Goal: Transaction & Acquisition: Download file/media

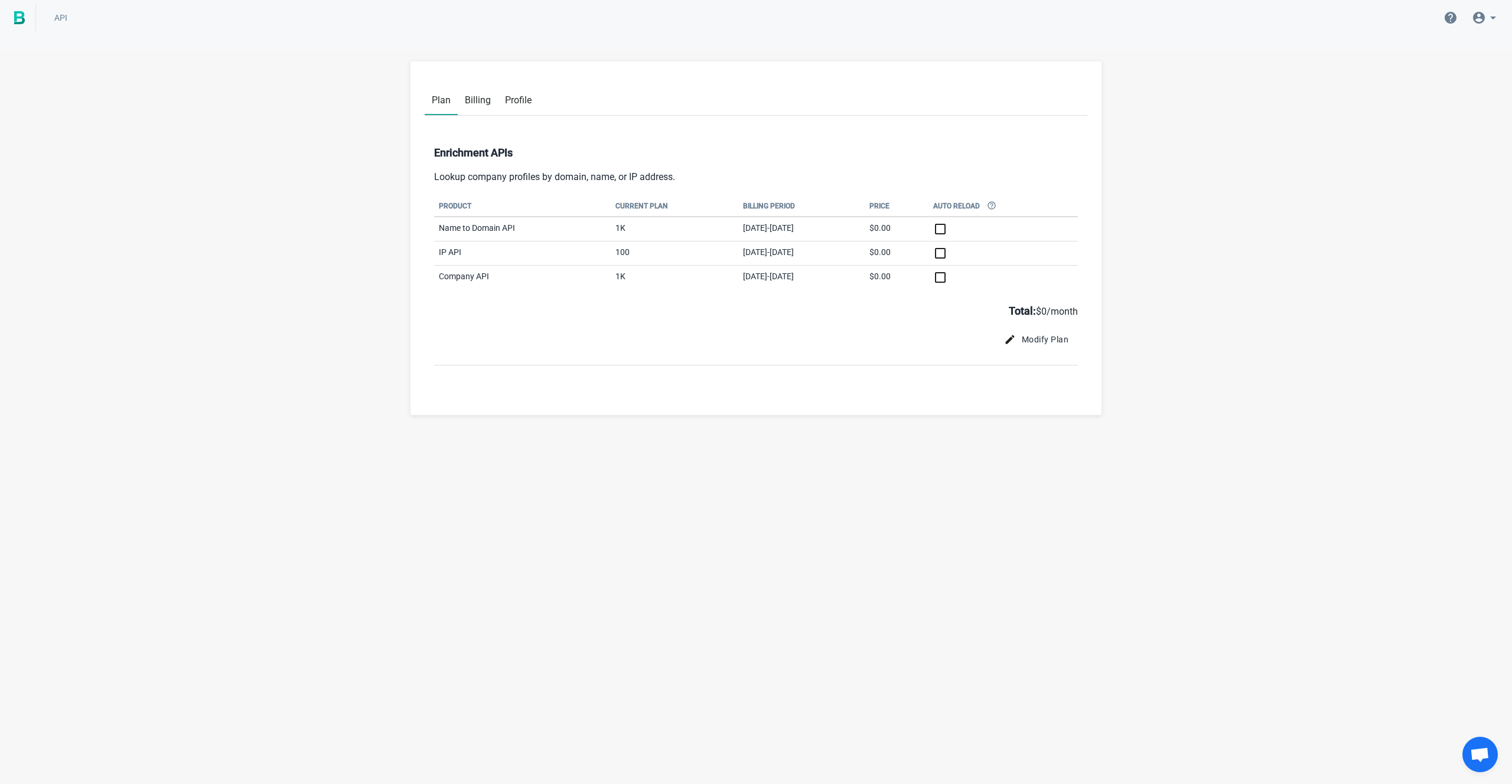
click at [12, 15] on link at bounding box center [18, 17] width 36 height 27
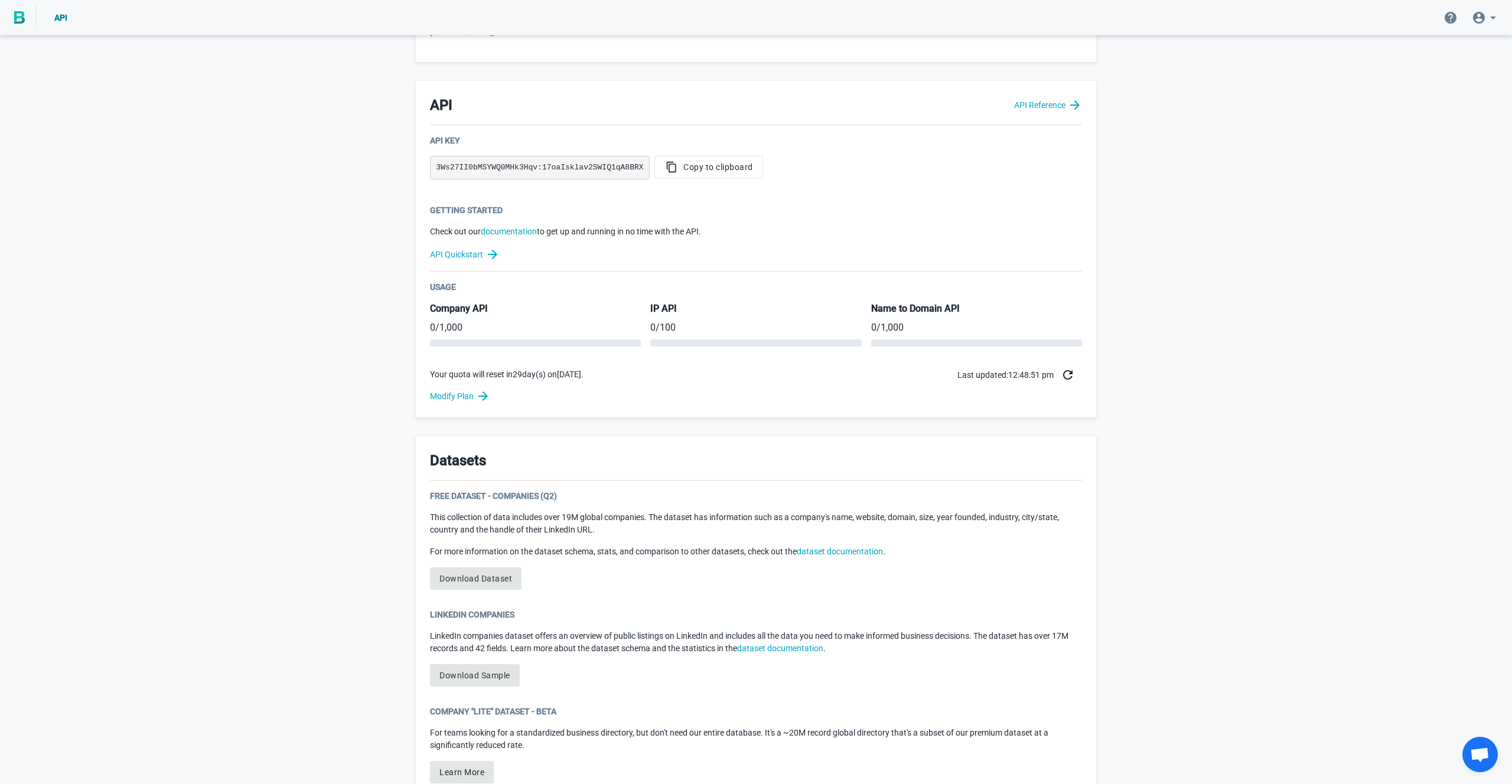
scroll to position [341, 0]
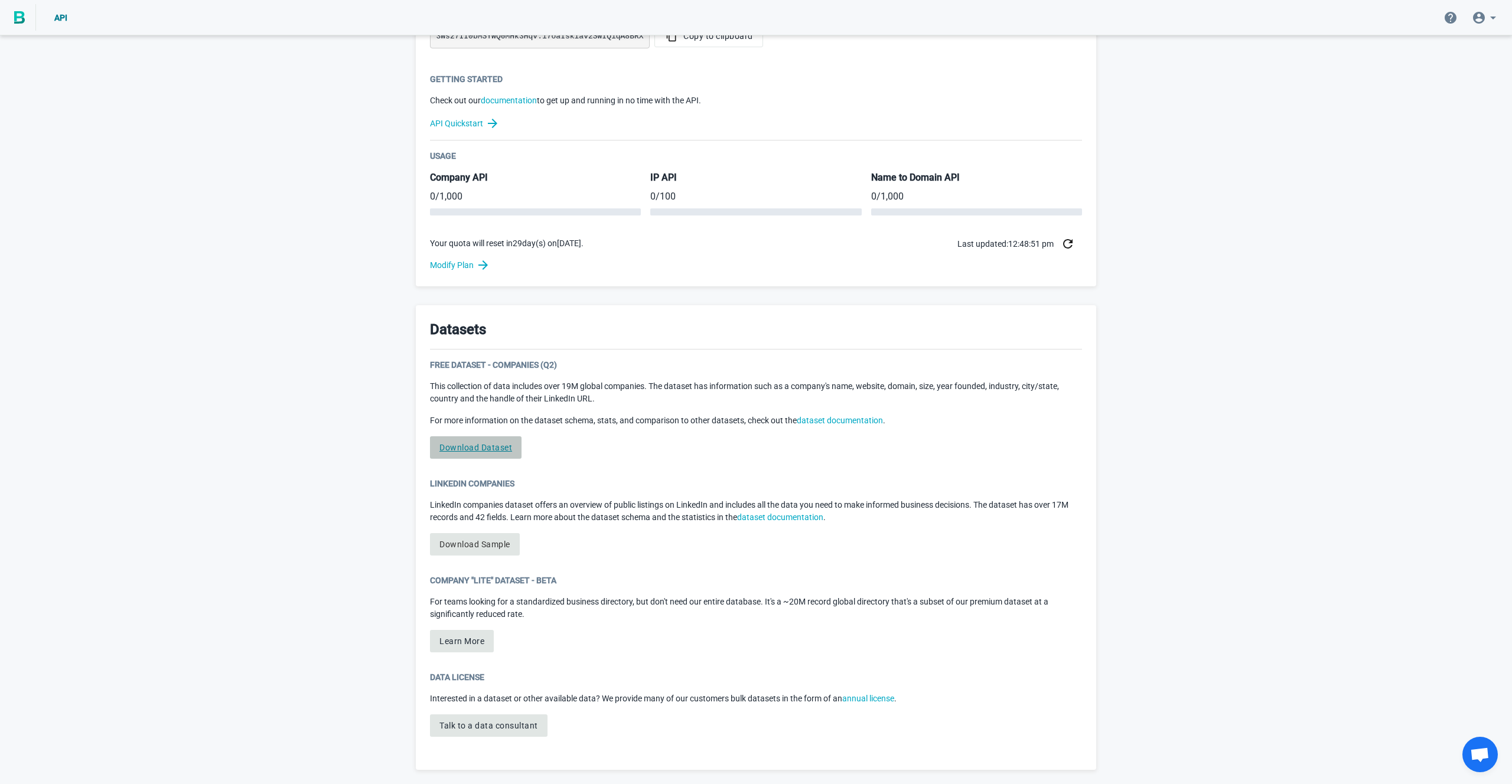
click at [476, 447] on link "Download Dataset" at bounding box center [475, 447] width 92 height 22
click at [462, 447] on link "Download Dataset" at bounding box center [475, 447] width 92 height 22
click at [490, 542] on link "Download Sample" at bounding box center [474, 544] width 90 height 22
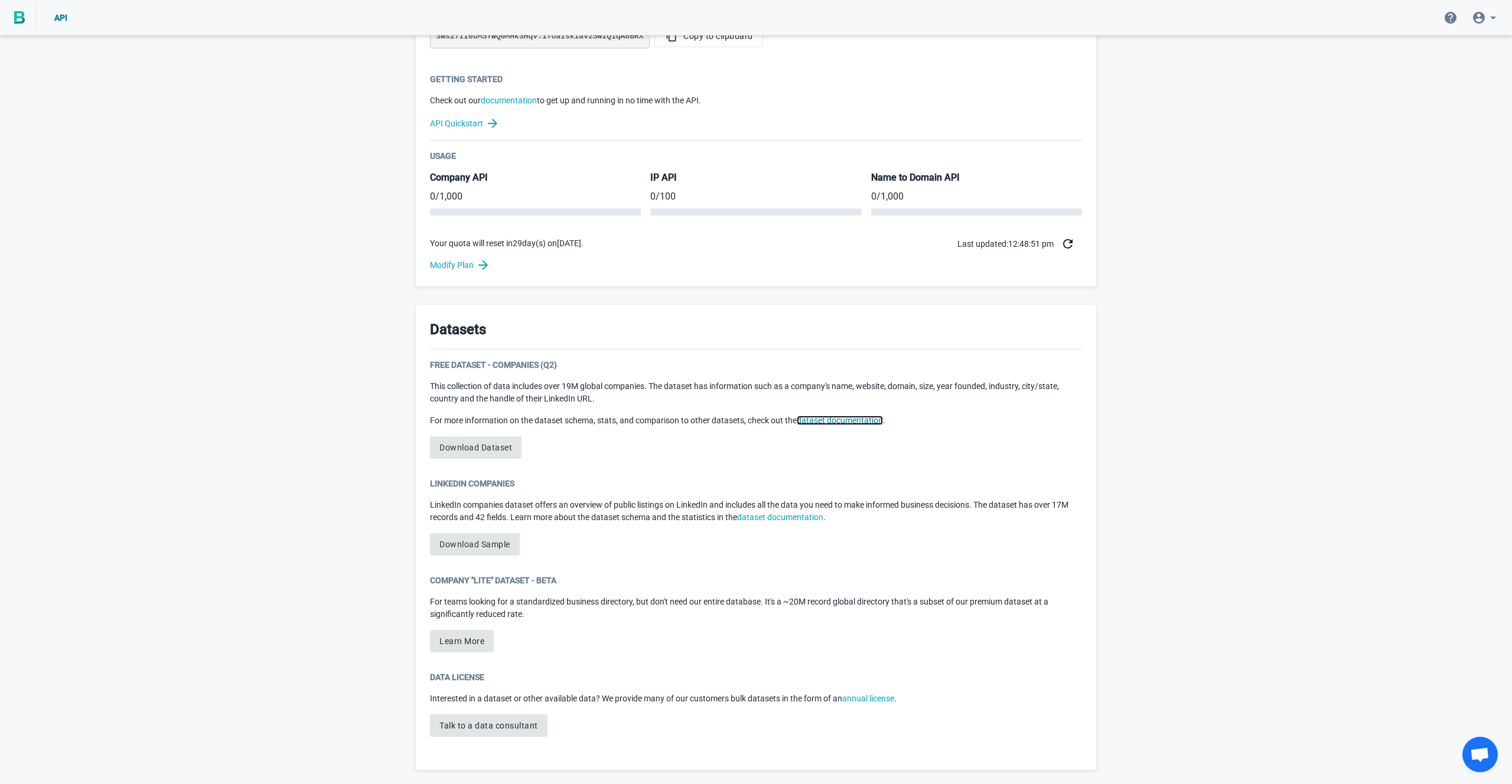
click at [835, 420] on link "dataset documentation" at bounding box center [840, 420] width 86 height 9
click at [445, 647] on button "Learn More" at bounding box center [461, 641] width 64 height 22
click at [478, 450] on link "Download Dataset" at bounding box center [475, 447] width 92 height 22
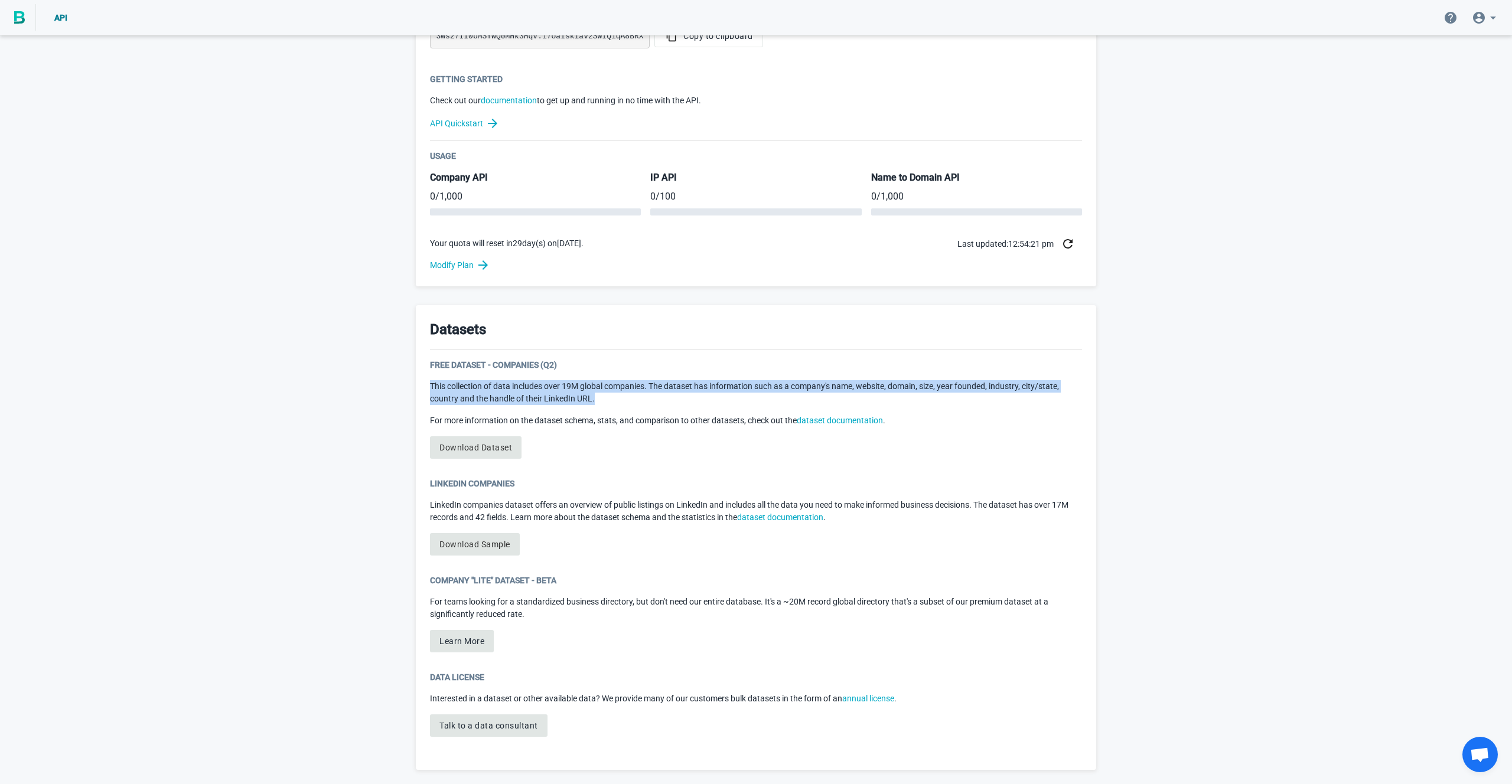
drag, startPoint x: 434, startPoint y: 379, endPoint x: 658, endPoint y: 404, distance: 225.4
click at [658, 404] on div "Free Dataset - Companies (Q2) This collection of data includes over 19M global …" at bounding box center [756, 414] width 652 height 109
click at [783, 404] on p "This collection of data includes over 19M global companies. The dataset has inf…" at bounding box center [756, 393] width 652 height 25
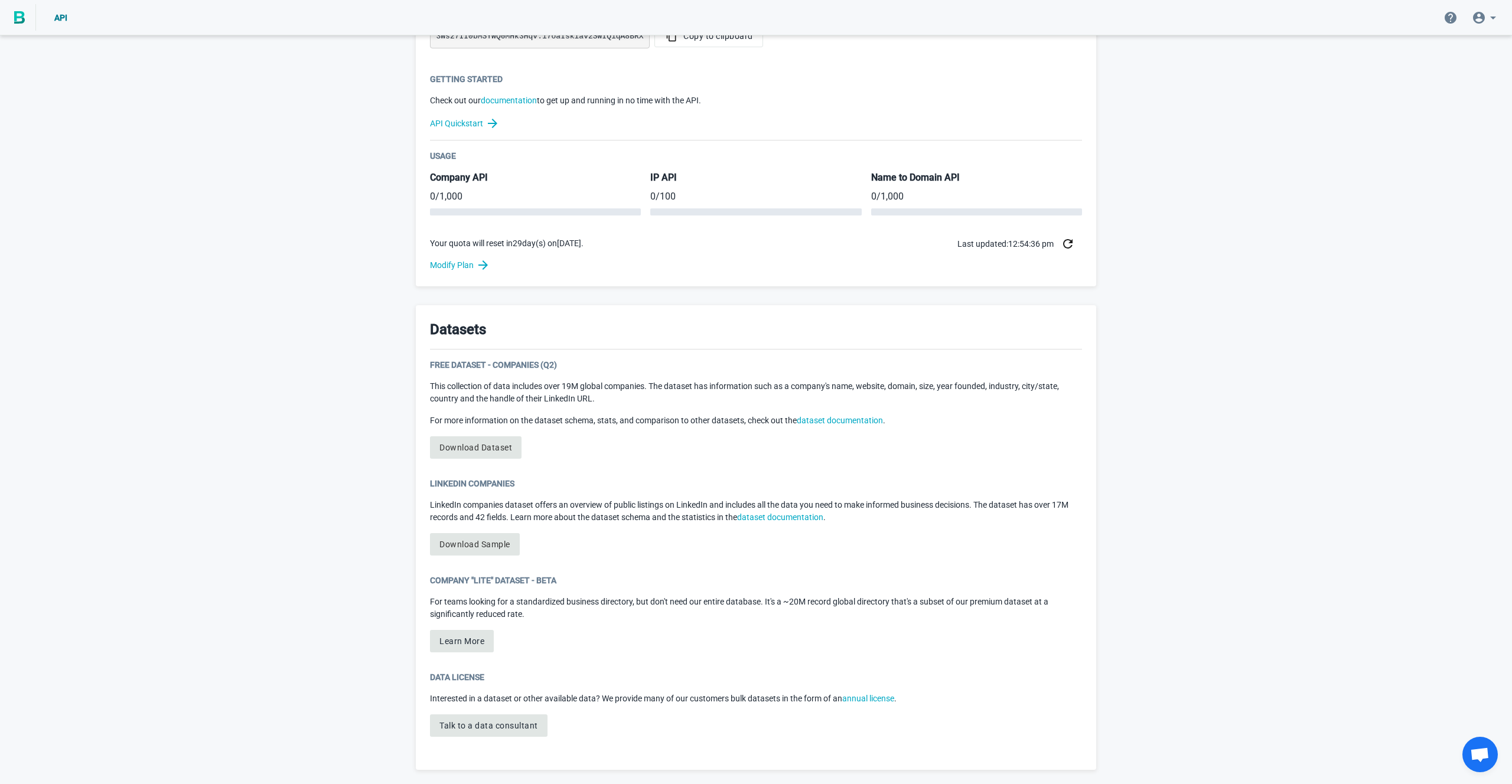
click at [541, 455] on div "Free Dataset - Companies (Q2) This collection of data includes over 19M global …" at bounding box center [756, 414] width 652 height 109
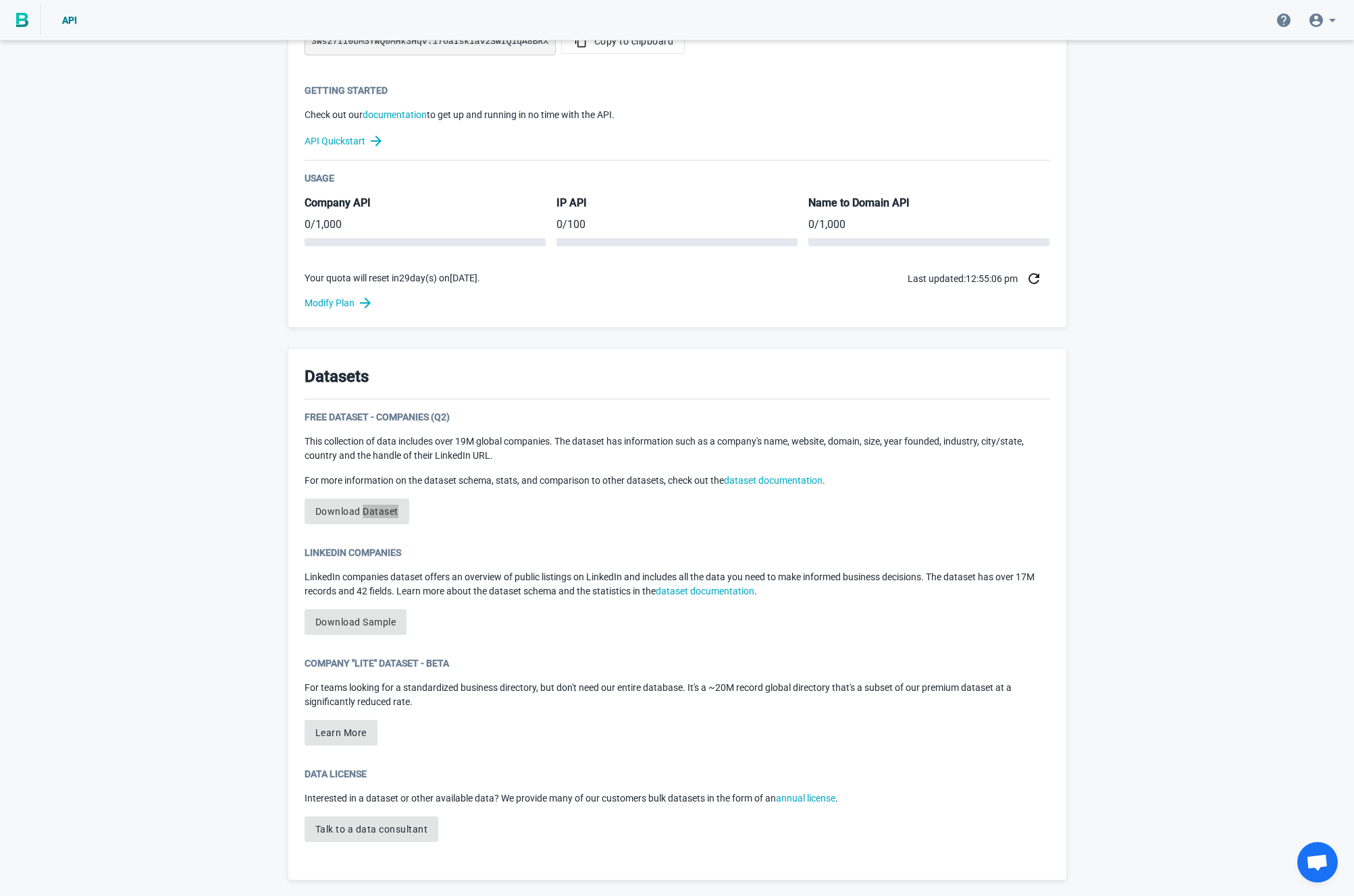
scroll to position [0, 0]
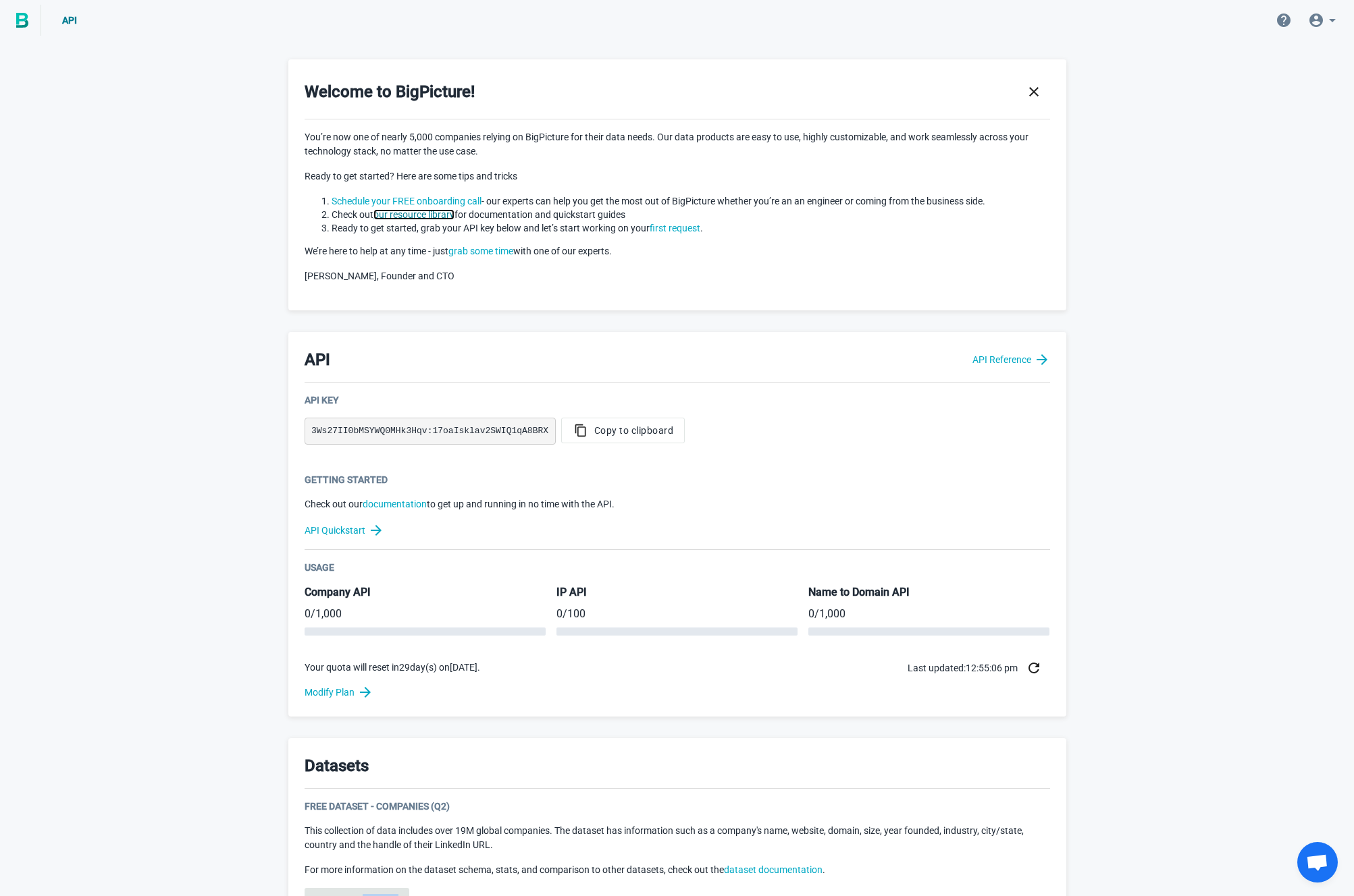
click at [406, 210] on link "our resource library" at bounding box center [414, 215] width 81 height 11
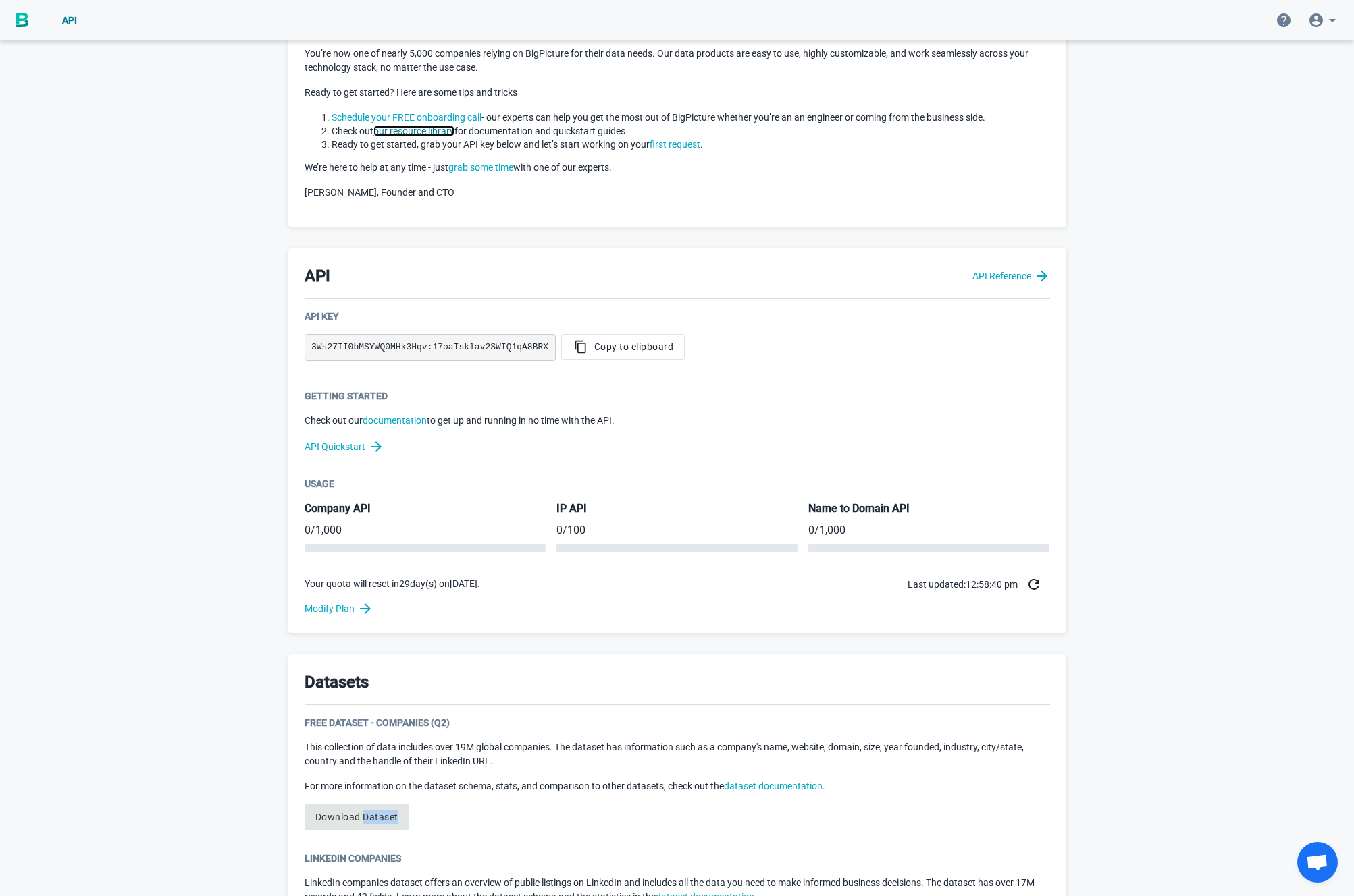
scroll to position [48, 0]
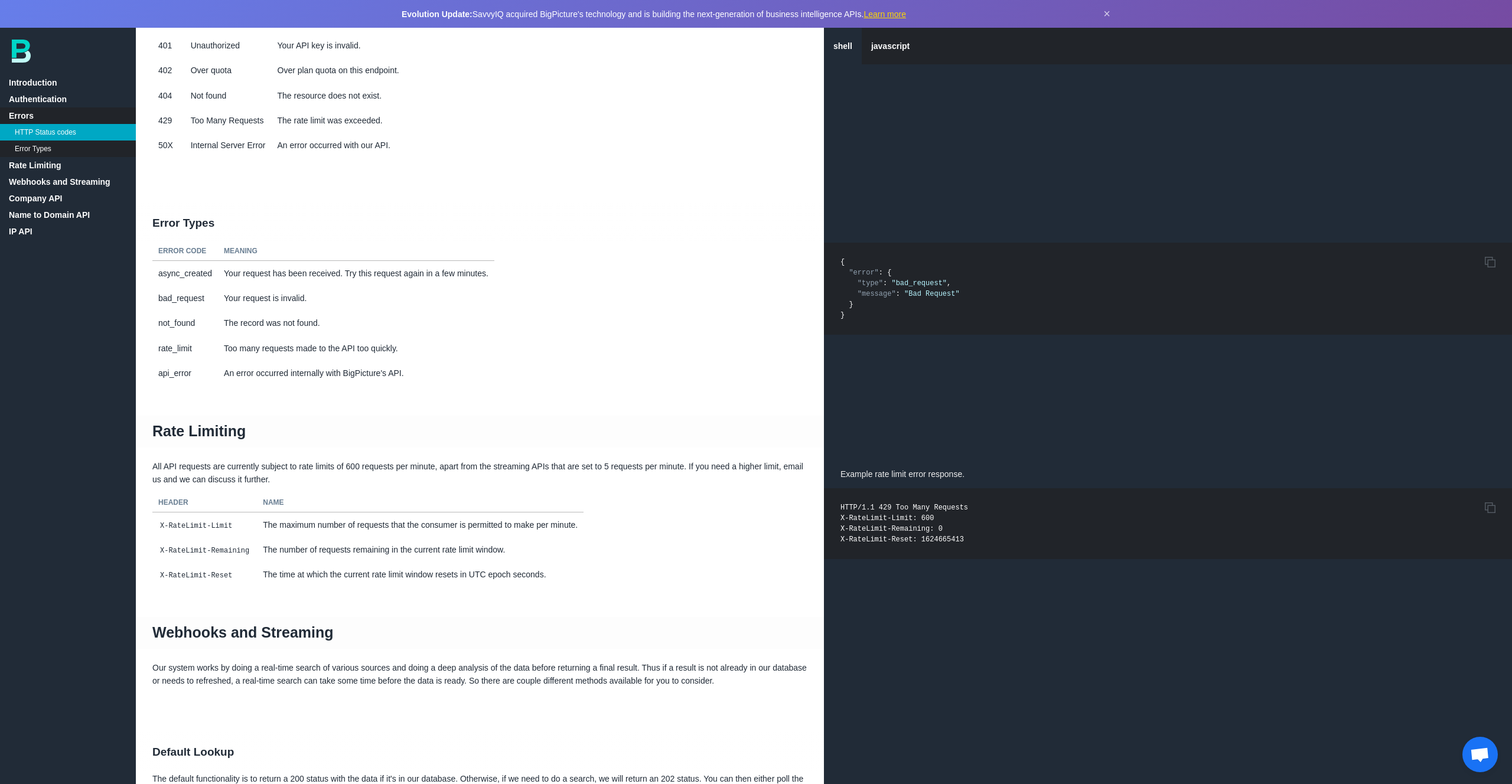
scroll to position [252, 0]
